Goal: Transaction & Acquisition: Purchase product/service

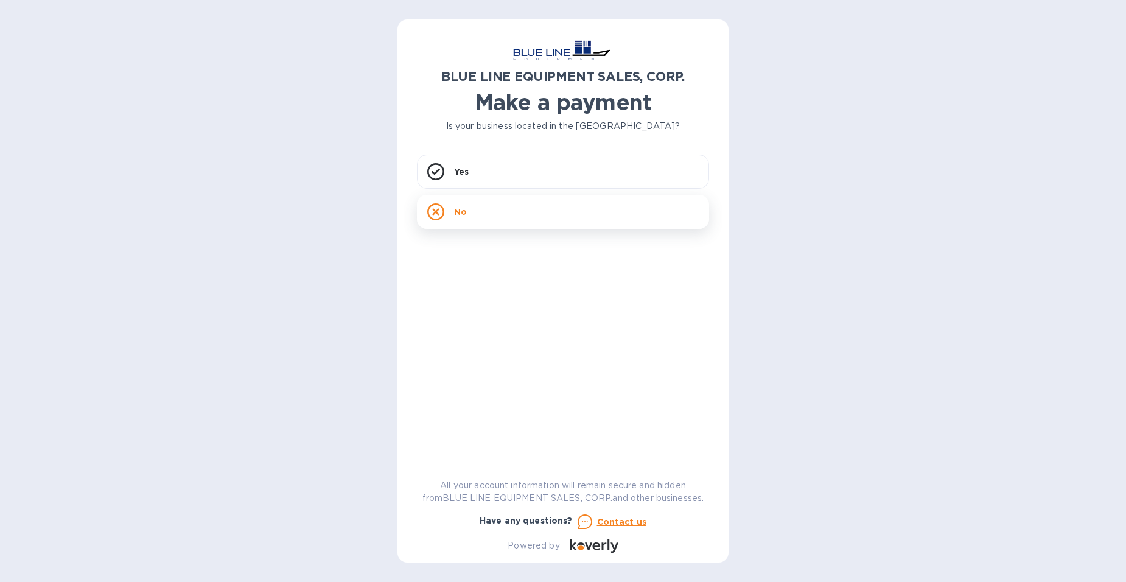
click at [493, 219] on div "No" at bounding box center [563, 212] width 292 height 34
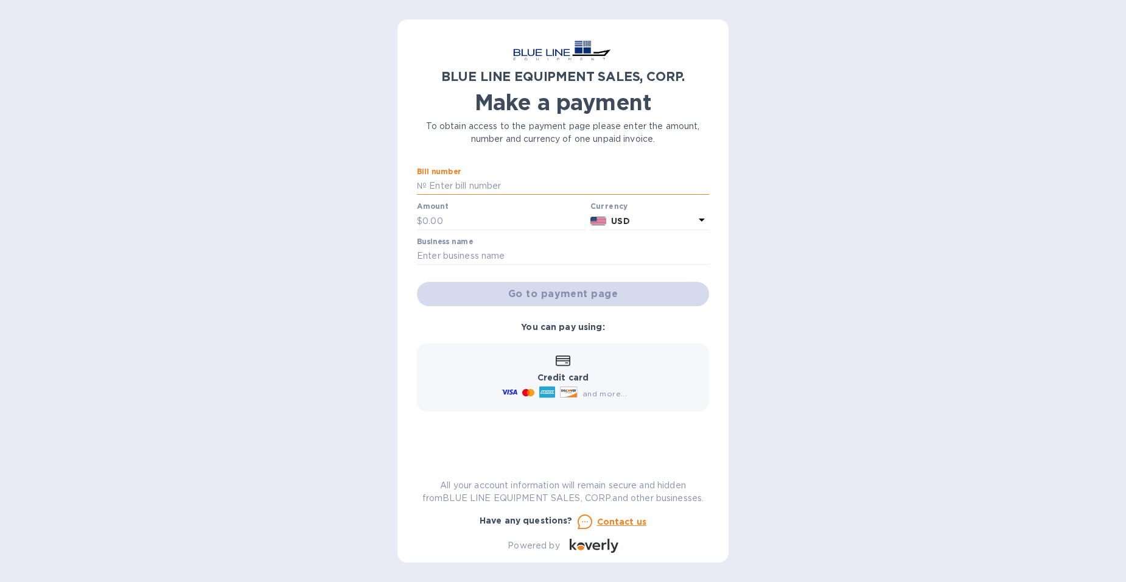
paste input "O43250906850"
type input "O43250906850"
click at [452, 223] on input "text" at bounding box center [503, 221] width 163 height 18
type input "4,600"
click at [462, 253] on input "text" at bounding box center [563, 256] width 292 height 18
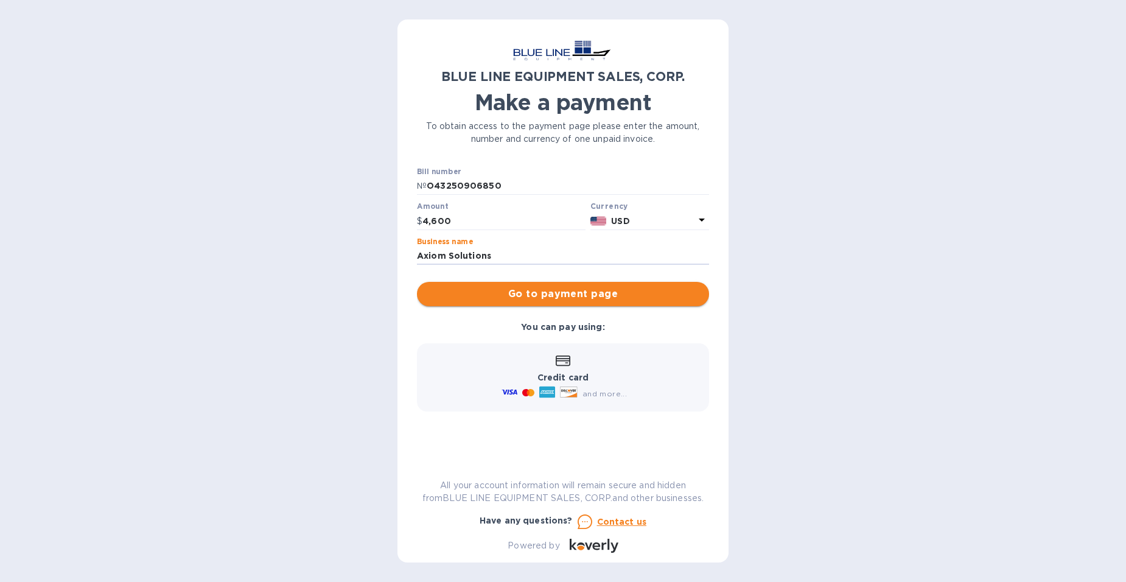
type input "Axiom Solutions"
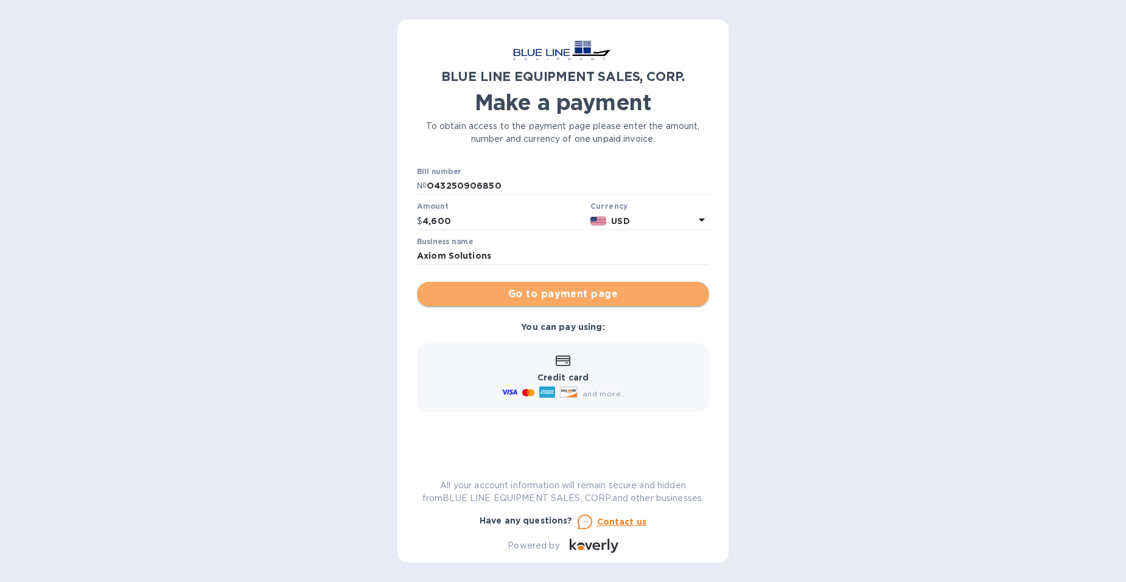
click at [565, 295] on span "Go to payment page" at bounding box center [563, 294] width 273 height 15
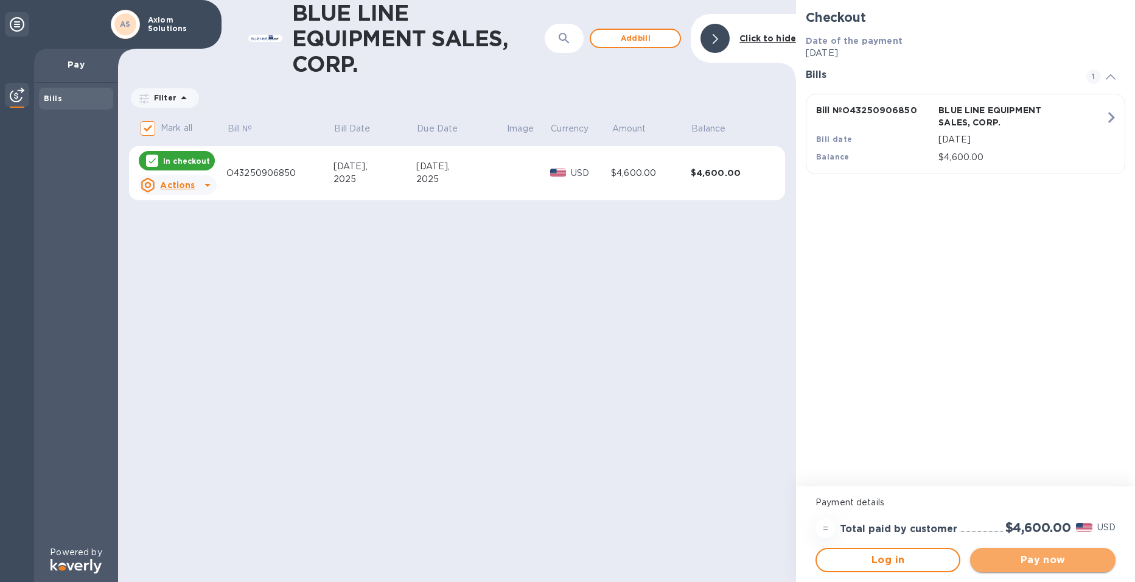
click at [1049, 559] on span "Pay now" at bounding box center [1042, 560] width 125 height 15
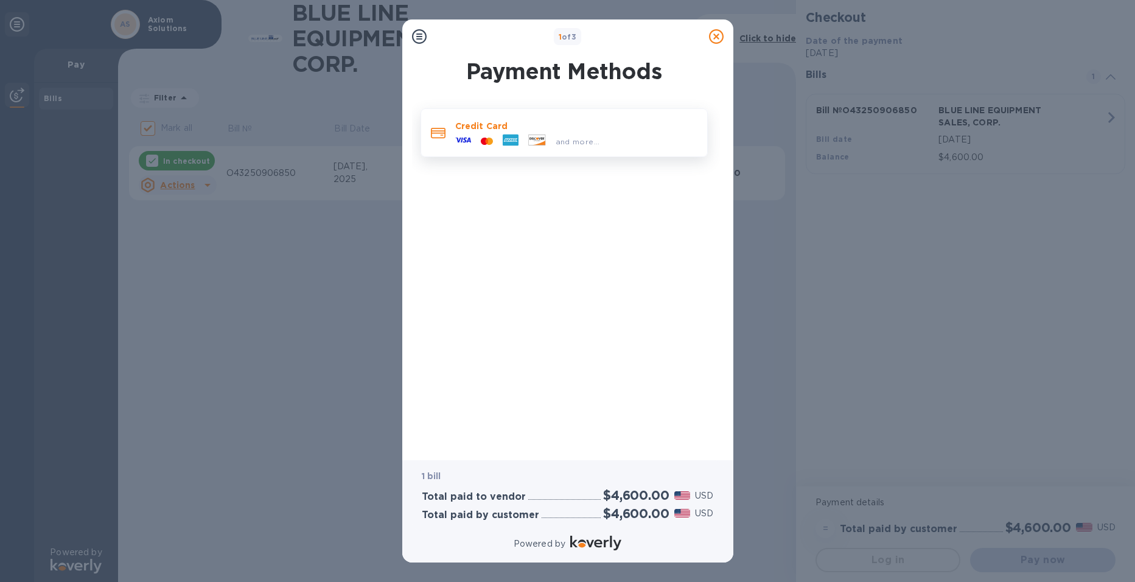
click at [486, 141] on icon at bounding box center [486, 140] width 3 height 5
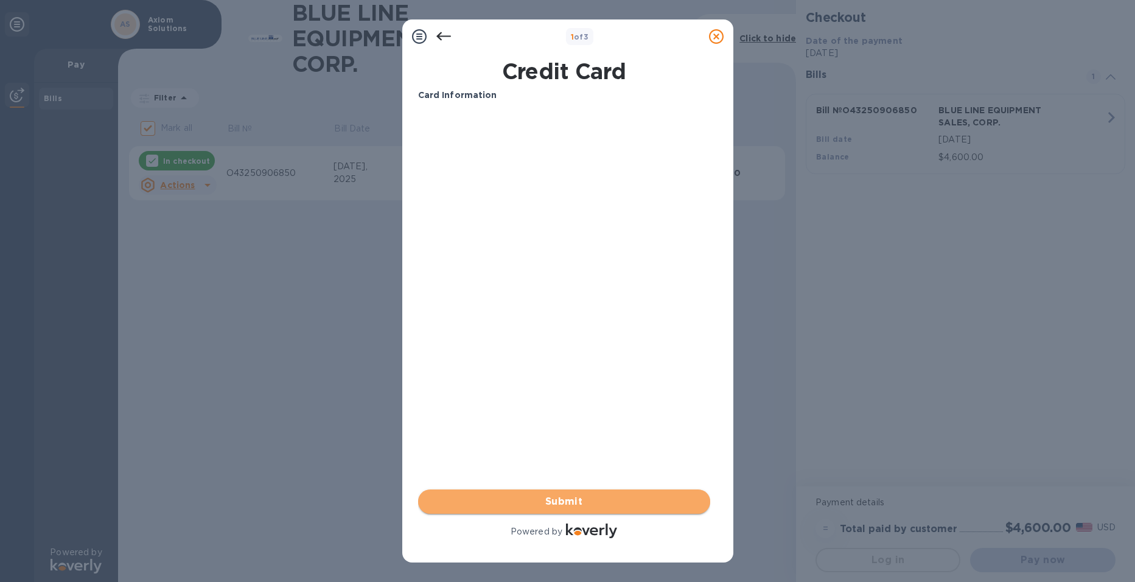
click at [560, 496] on span "Submit" at bounding box center [564, 501] width 273 height 15
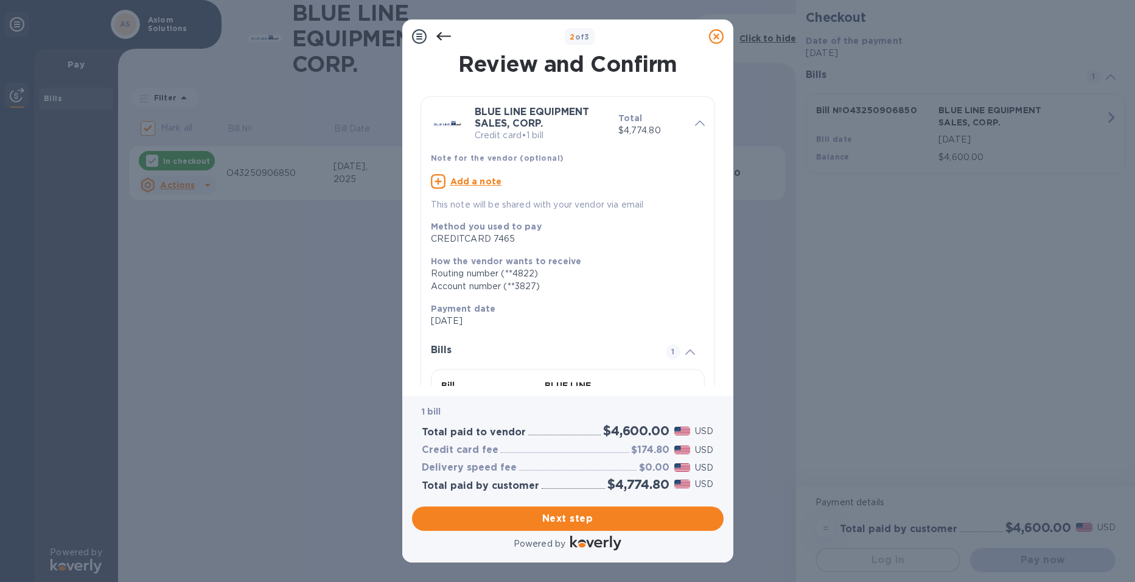
click at [687, 449] on img at bounding box center [682, 450] width 16 height 9
click at [513, 249] on div "Method you used to pay CREDITCARD 7465" at bounding box center [563, 232] width 274 height 35
click at [717, 37] on icon at bounding box center [716, 36] width 15 height 15
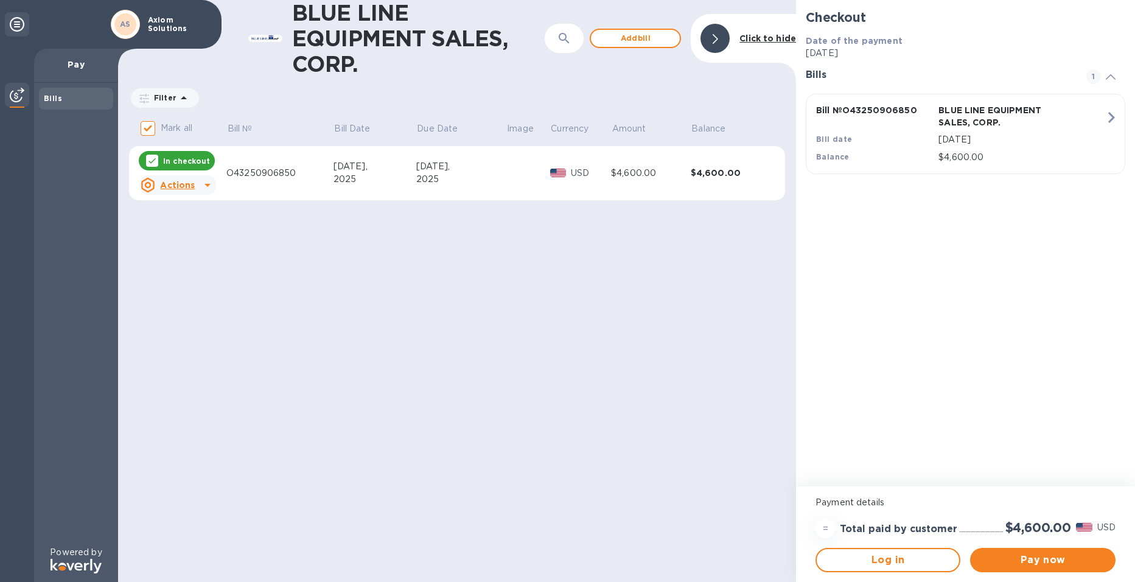
click at [720, 41] on div at bounding box center [715, 38] width 29 height 29
